Goal: Answer question/provide support: Answer question/provide support

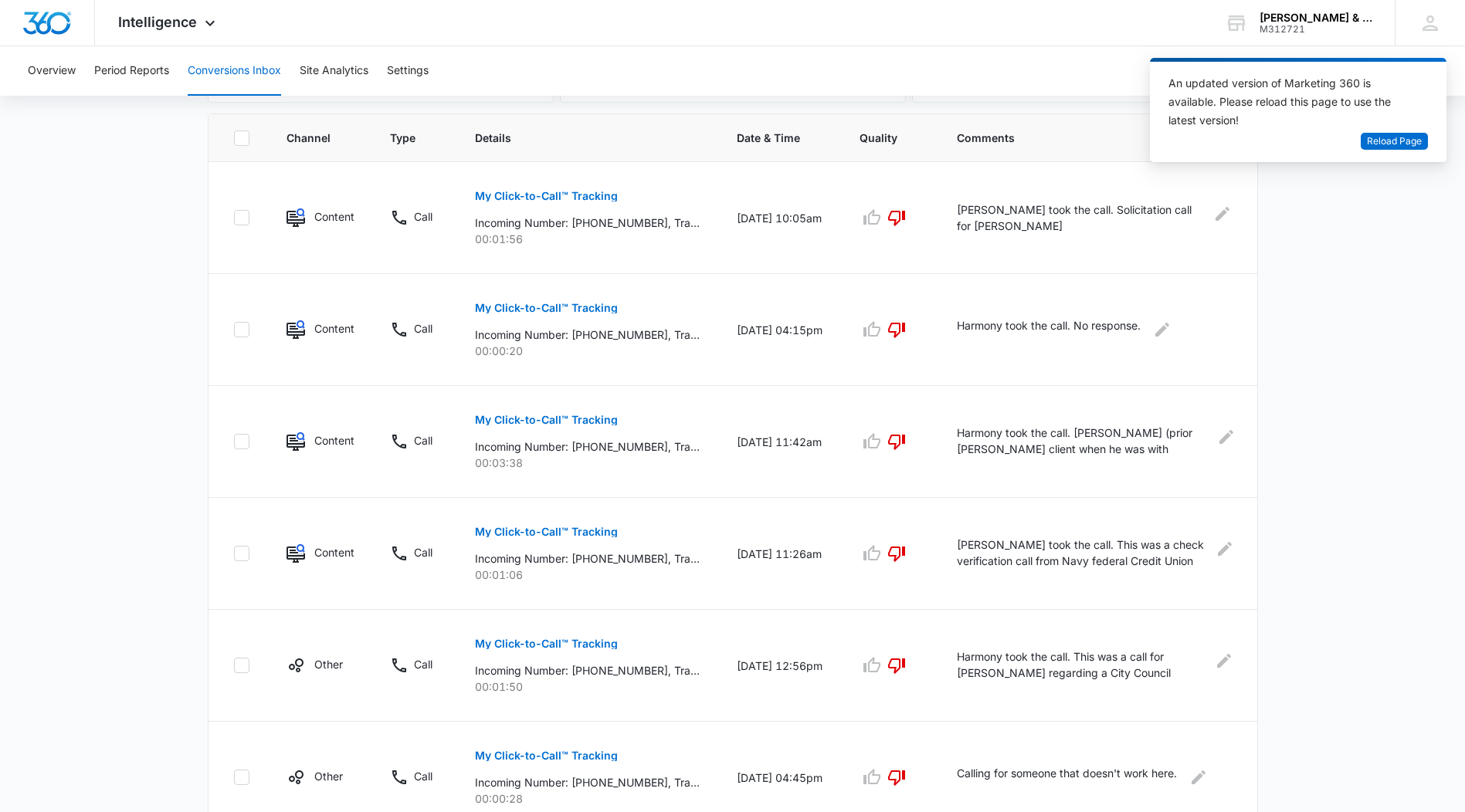
scroll to position [324, 0]
click at [1398, 138] on span "Reload Page" at bounding box center [1393, 141] width 55 height 15
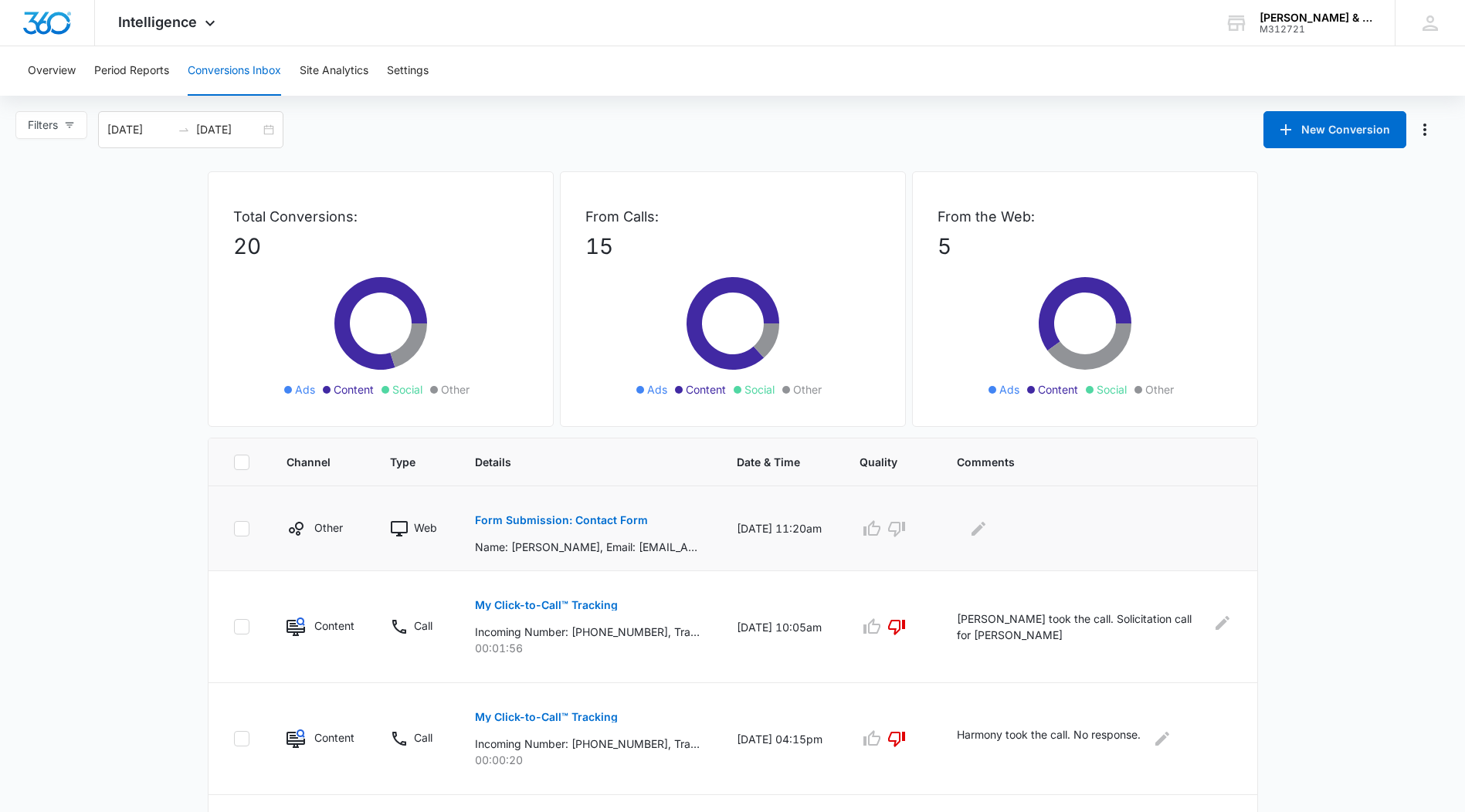
click at [530, 517] on p "Form Submission: Contact Form" at bounding box center [561, 519] width 173 height 11
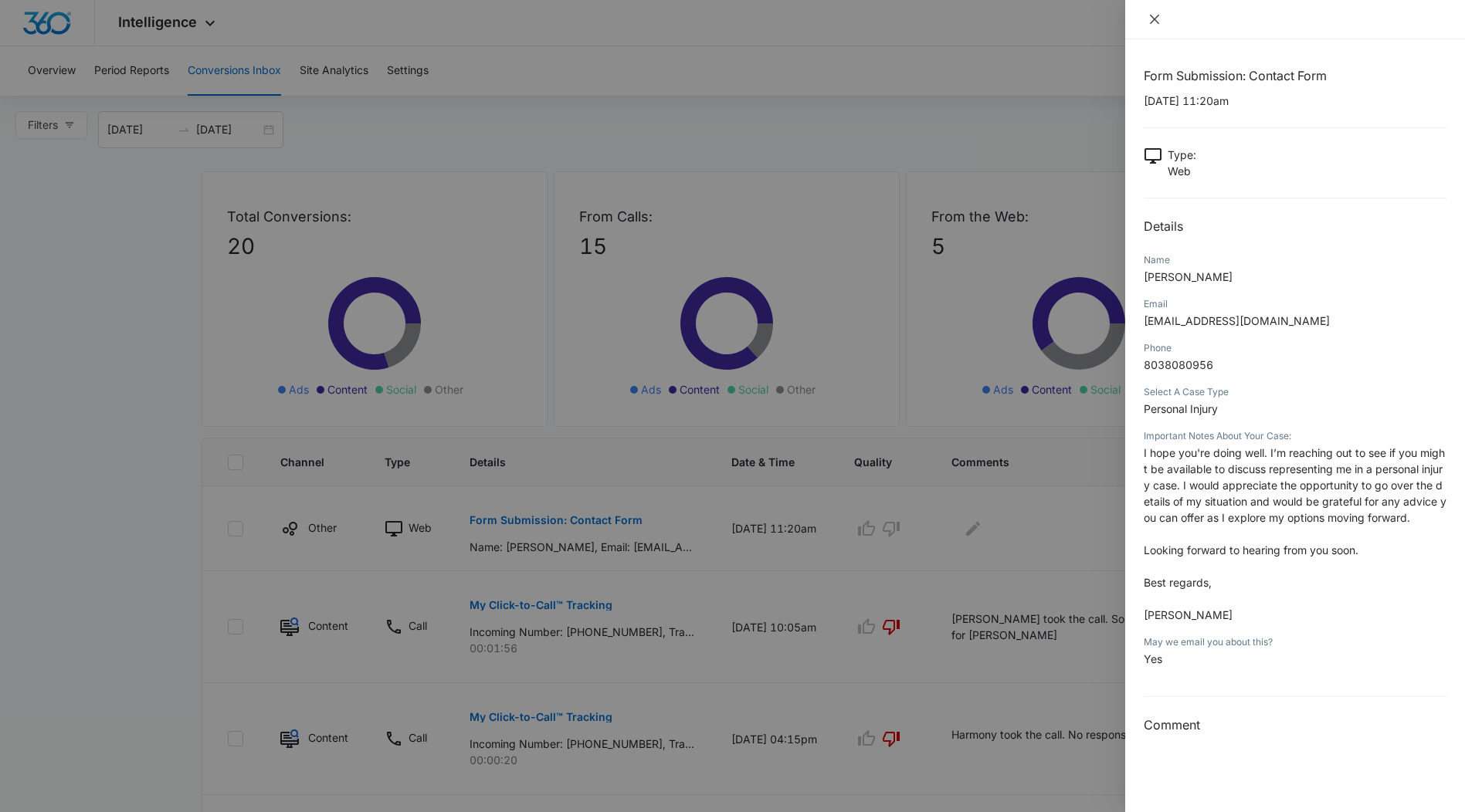
click at [1156, 20] on icon "close" at bounding box center [1155, 19] width 10 height 10
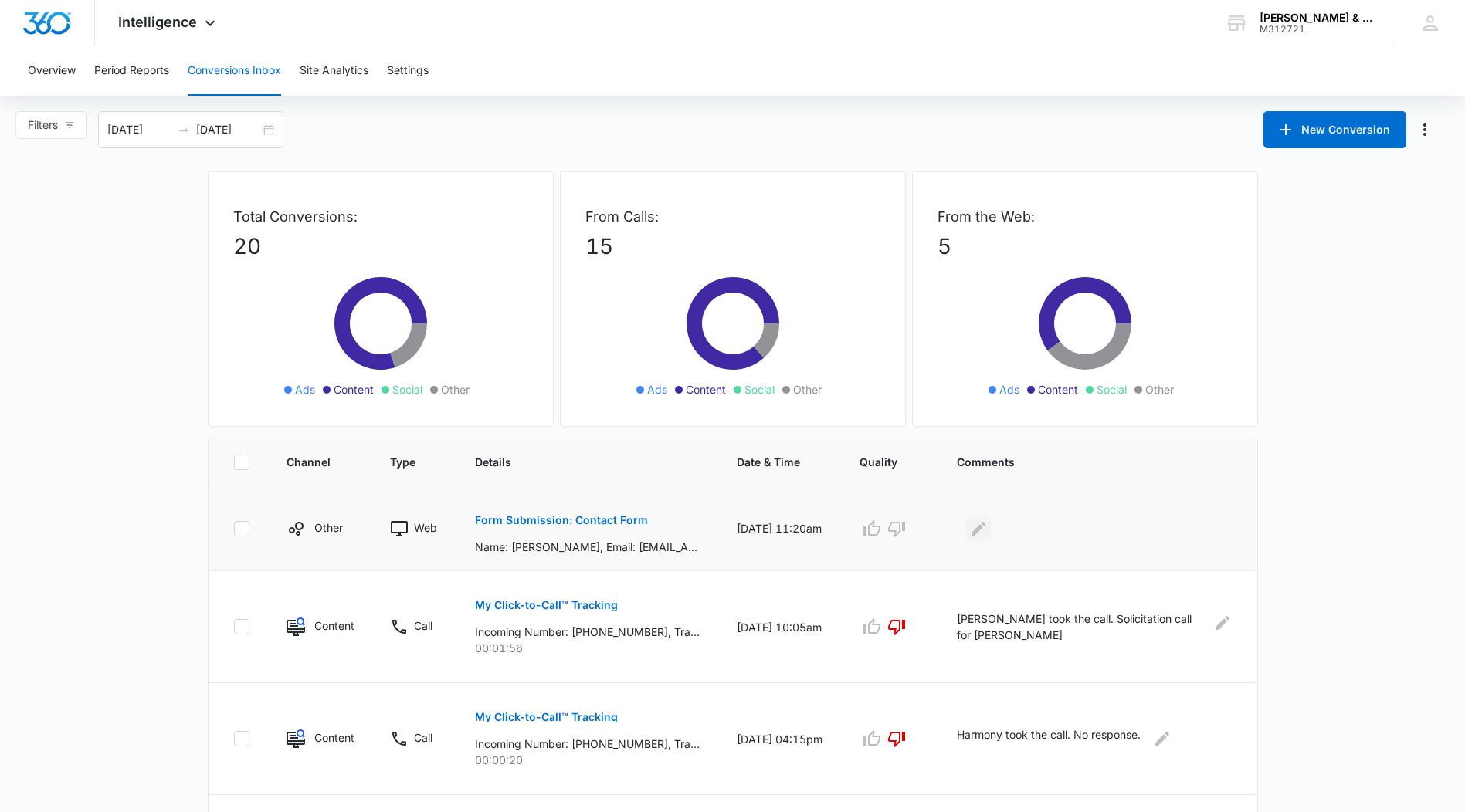
click at [979, 528] on icon "Edit Comments" at bounding box center [977, 528] width 18 height 18
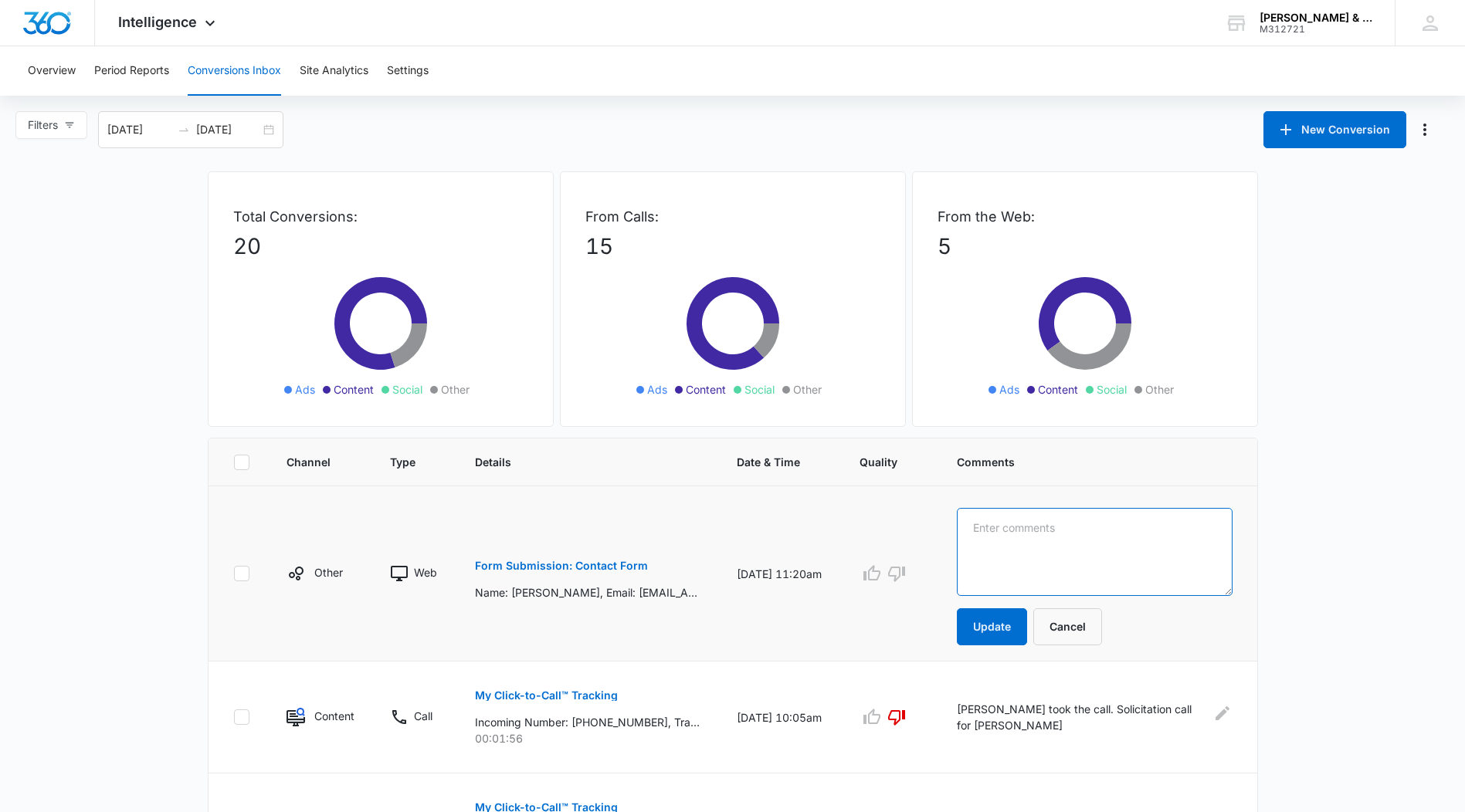
click at [988, 536] on textarea at bounding box center [1094, 551] width 274 height 88
type textarea "[PERSON_NAME] has tried to call him but the call didn't go through."
click at [971, 628] on button "Update" at bounding box center [992, 626] width 70 height 37
